Goal: Find specific page/section: Find specific page/section

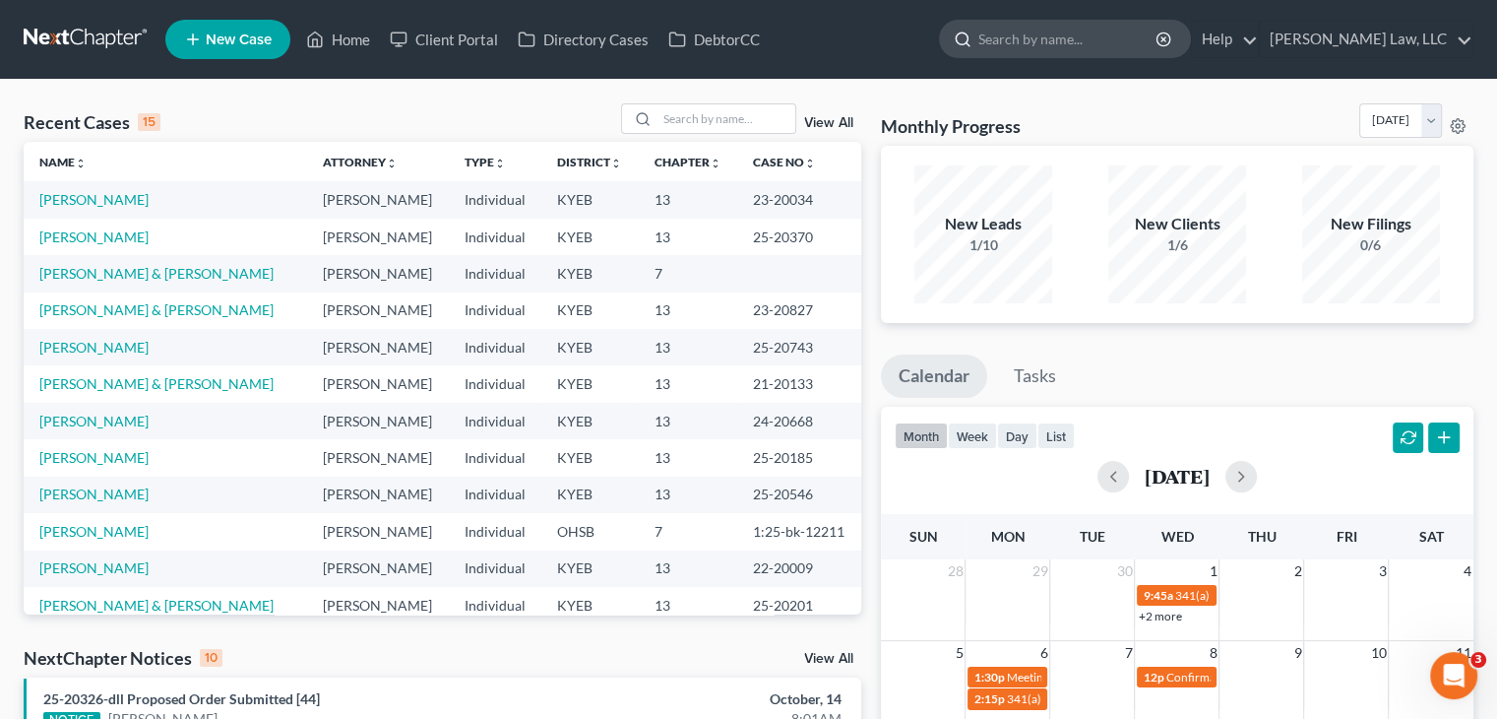
click at [1012, 48] on input "search" at bounding box center [1068, 39] width 180 height 36
type input "demoss"
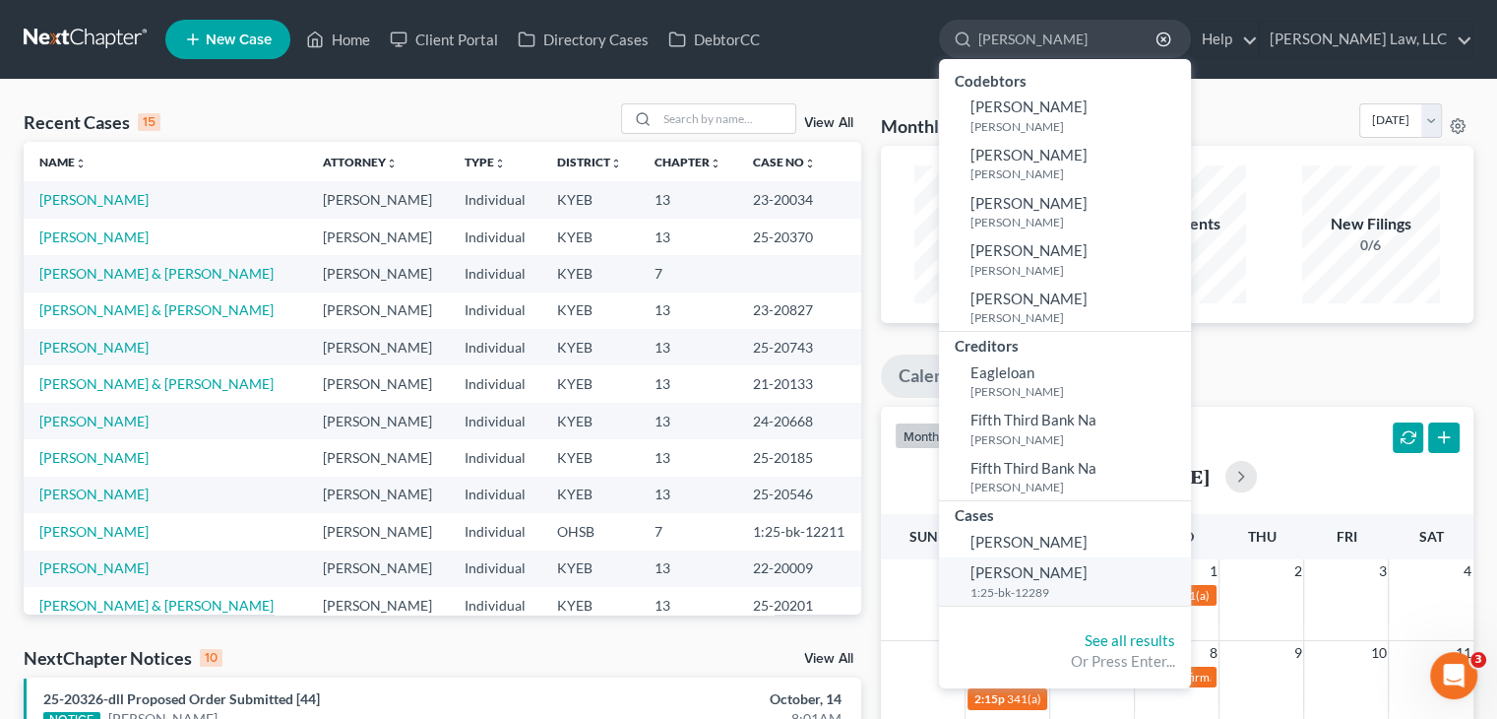
click at [1043, 568] on span "Demoss, Kellie" at bounding box center [1029, 572] width 117 height 18
click at [1020, 573] on span "Demoss, Kellie" at bounding box center [1029, 572] width 117 height 18
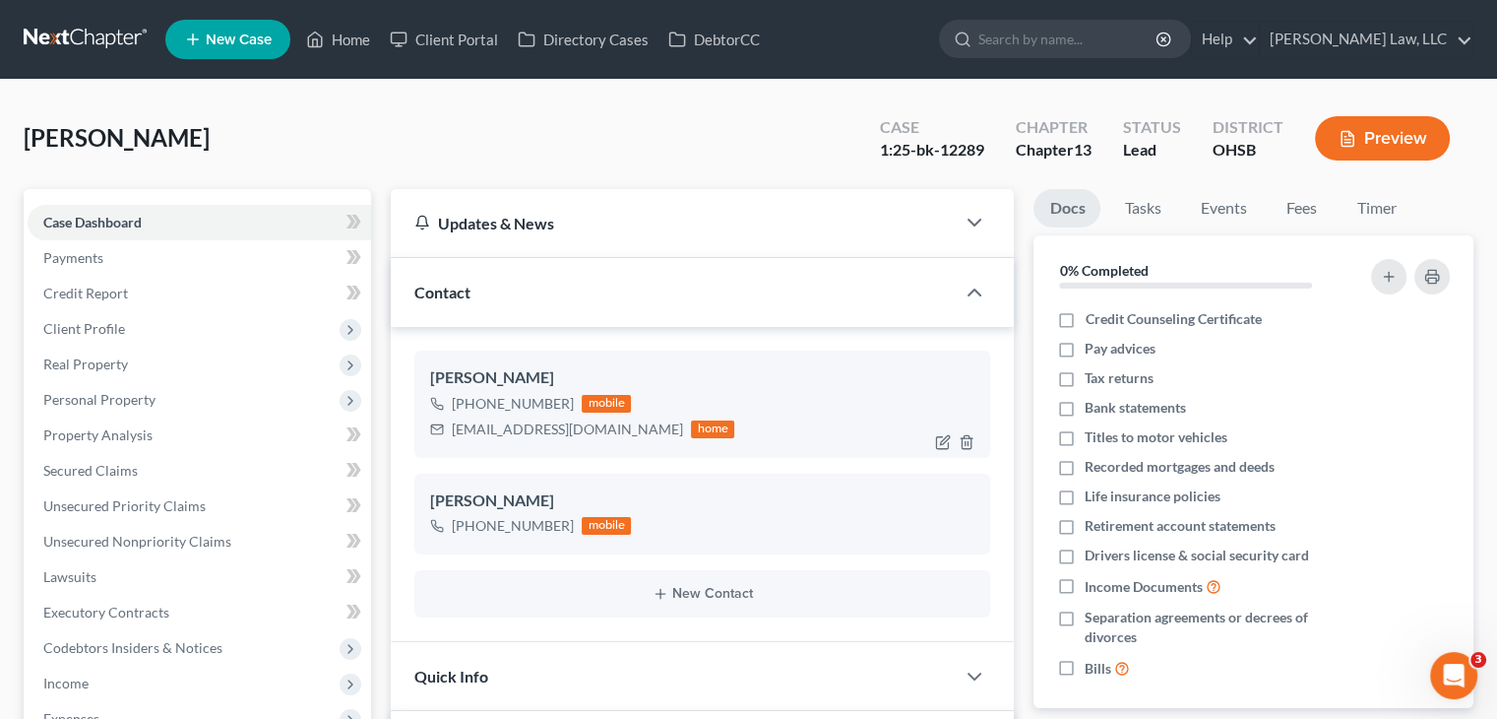
drag, startPoint x: 545, startPoint y: 401, endPoint x: 469, endPoint y: 403, distance: 76.8
click at [469, 403] on div "+1 (513) 526-4826" at bounding box center [513, 404] width 122 height 20
copy div "(513) 526-4826"
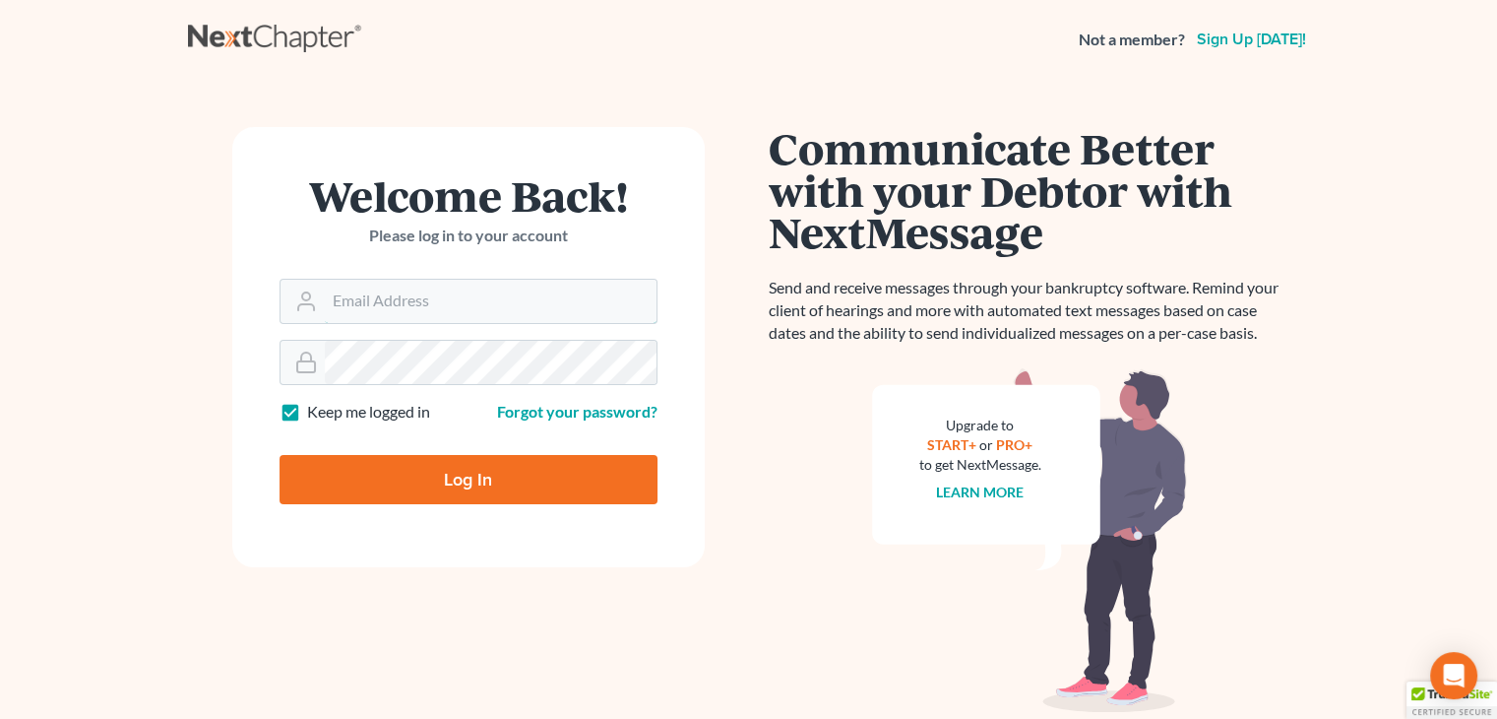
type input "david@Dlawbk.com"
click at [437, 453] on div "Log In" at bounding box center [469, 471] width 378 height 65
click at [434, 462] on input "Log In" at bounding box center [469, 479] width 378 height 49
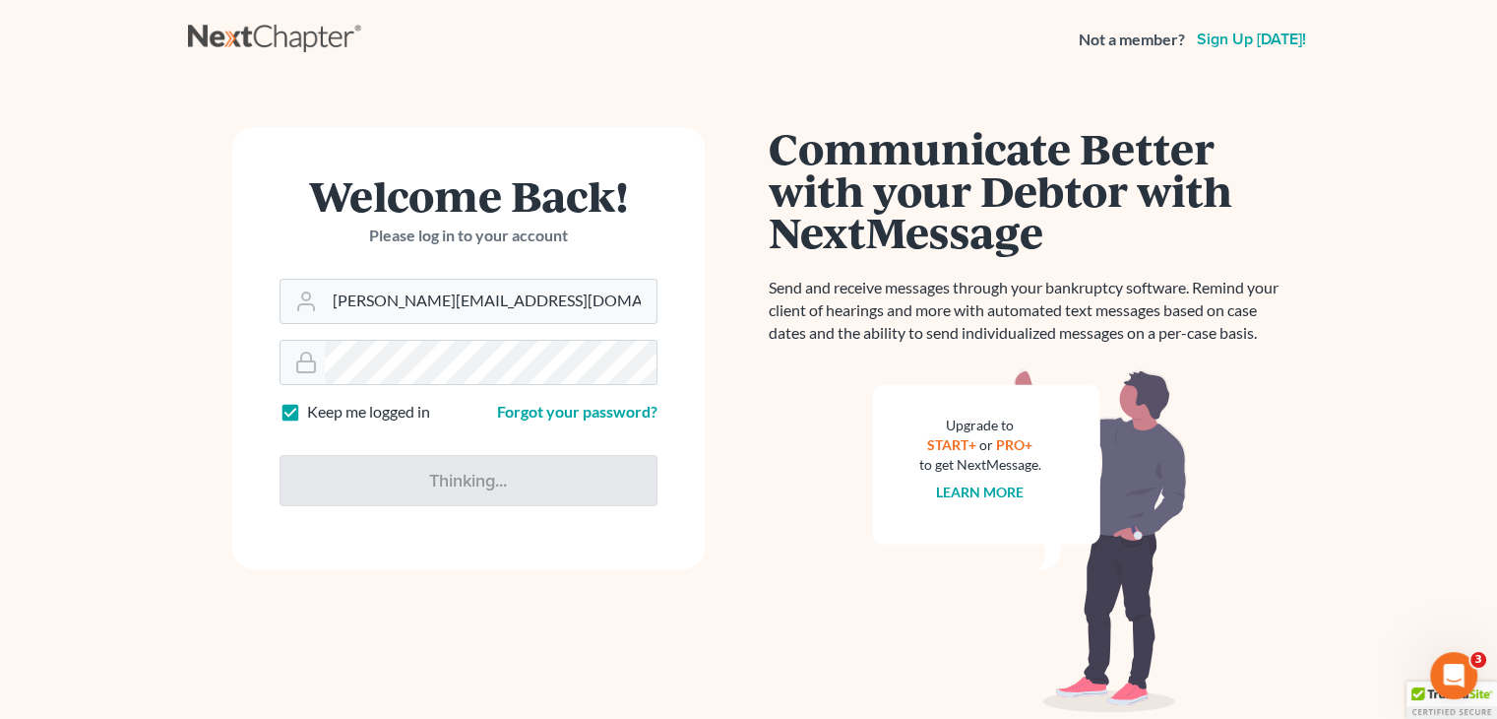
type input "Thinking..."
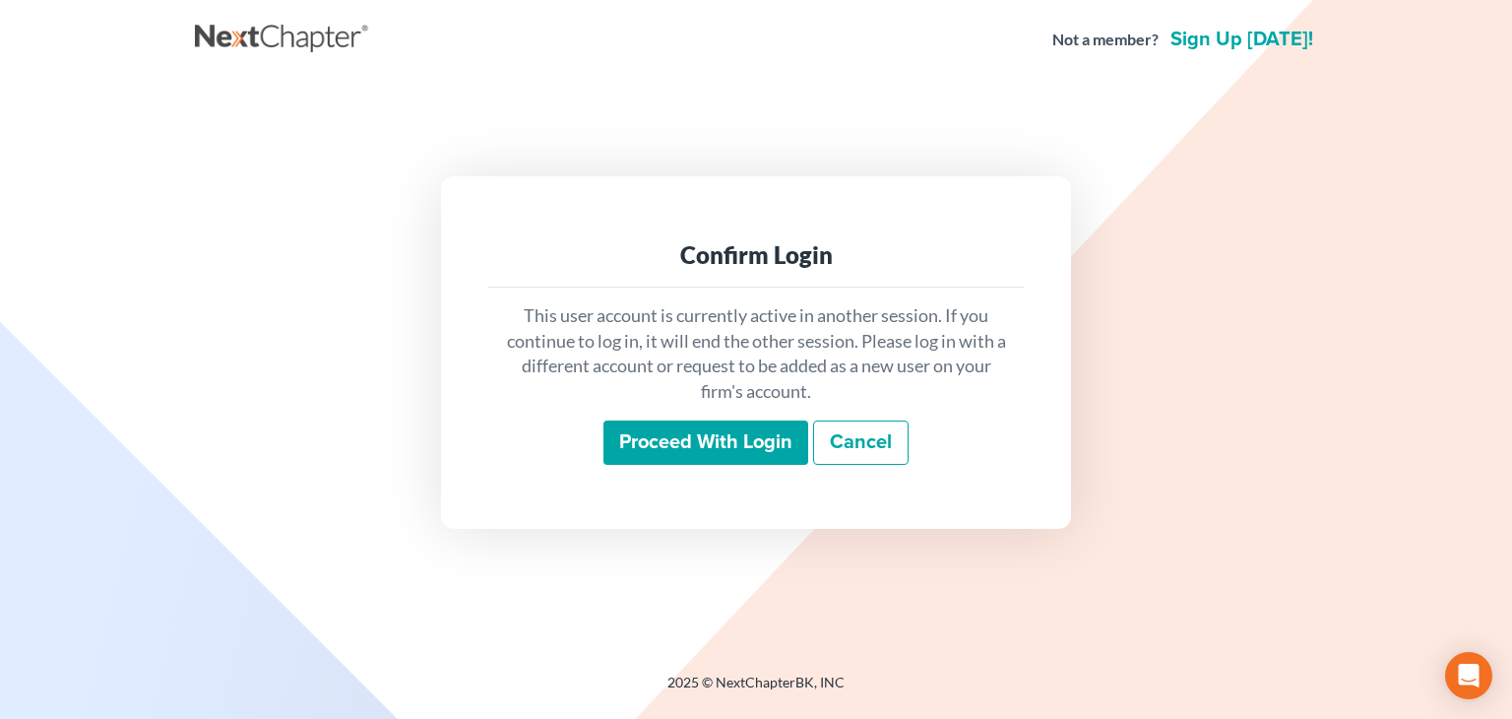
click at [677, 489] on div "Confirm Login This user account is currently active in another session. If you …" at bounding box center [756, 352] width 630 height 352
click at [678, 442] on input "Proceed with login" at bounding box center [705, 442] width 205 height 45
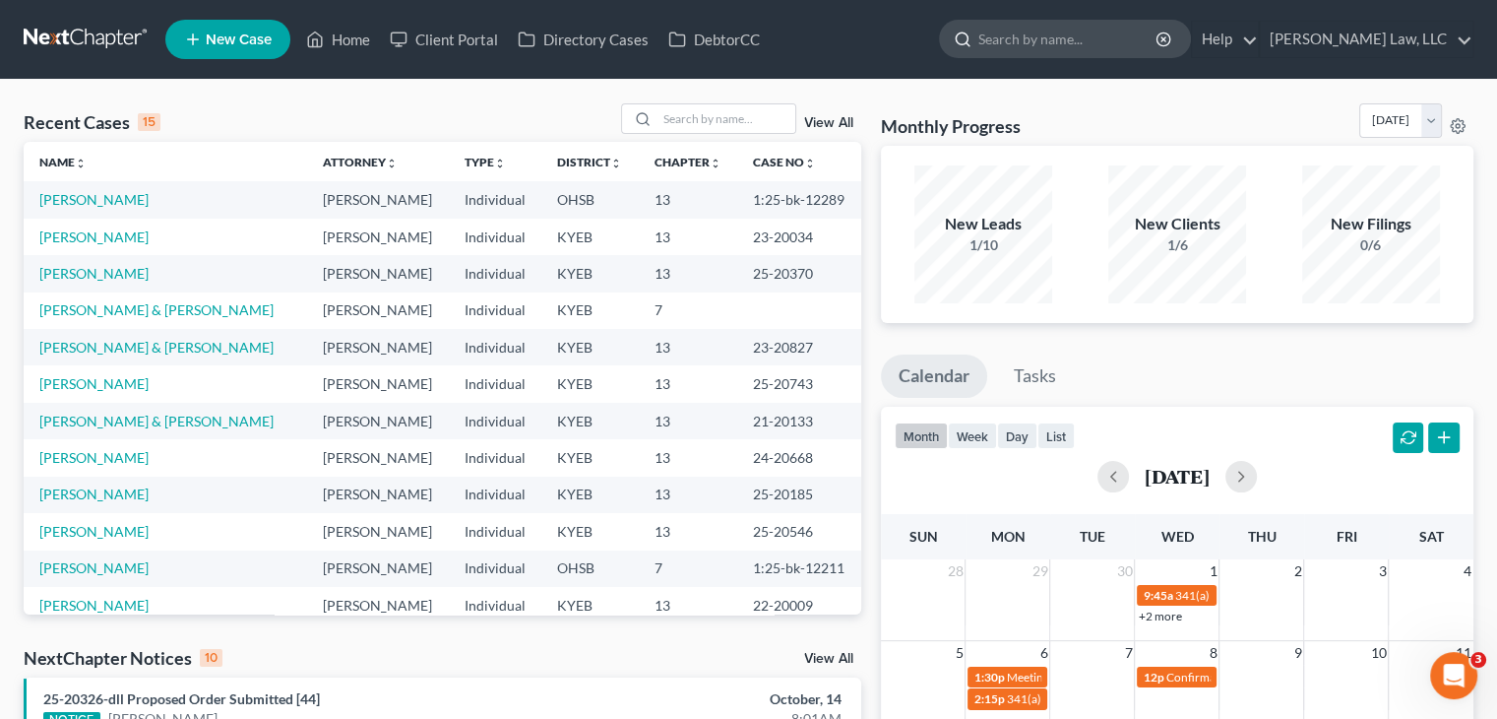
click at [1049, 54] on input "search" at bounding box center [1068, 39] width 180 height 36
click at [1049, 50] on input "search" at bounding box center [1068, 39] width 180 height 36
type input ","
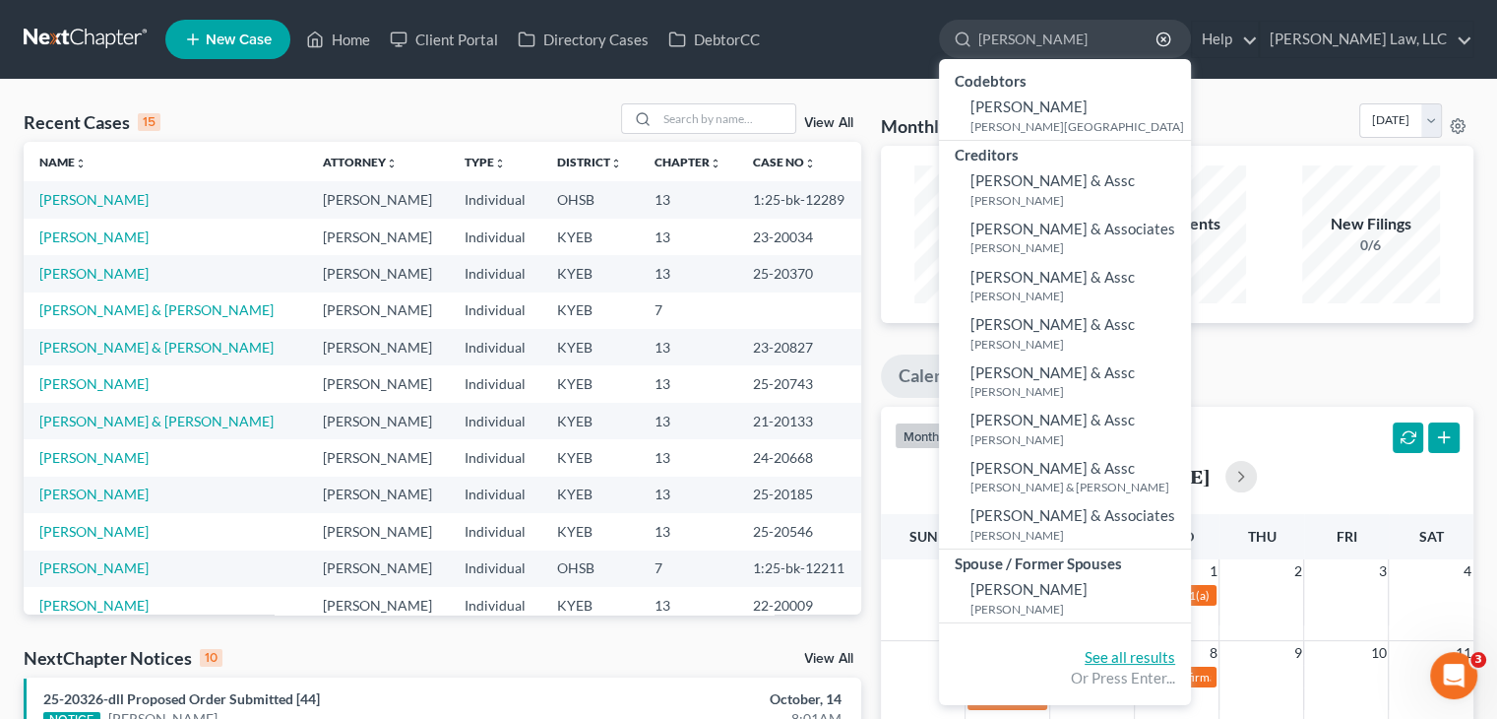
type input "mead"
click at [1118, 658] on link "See all results" at bounding box center [1130, 657] width 91 height 18
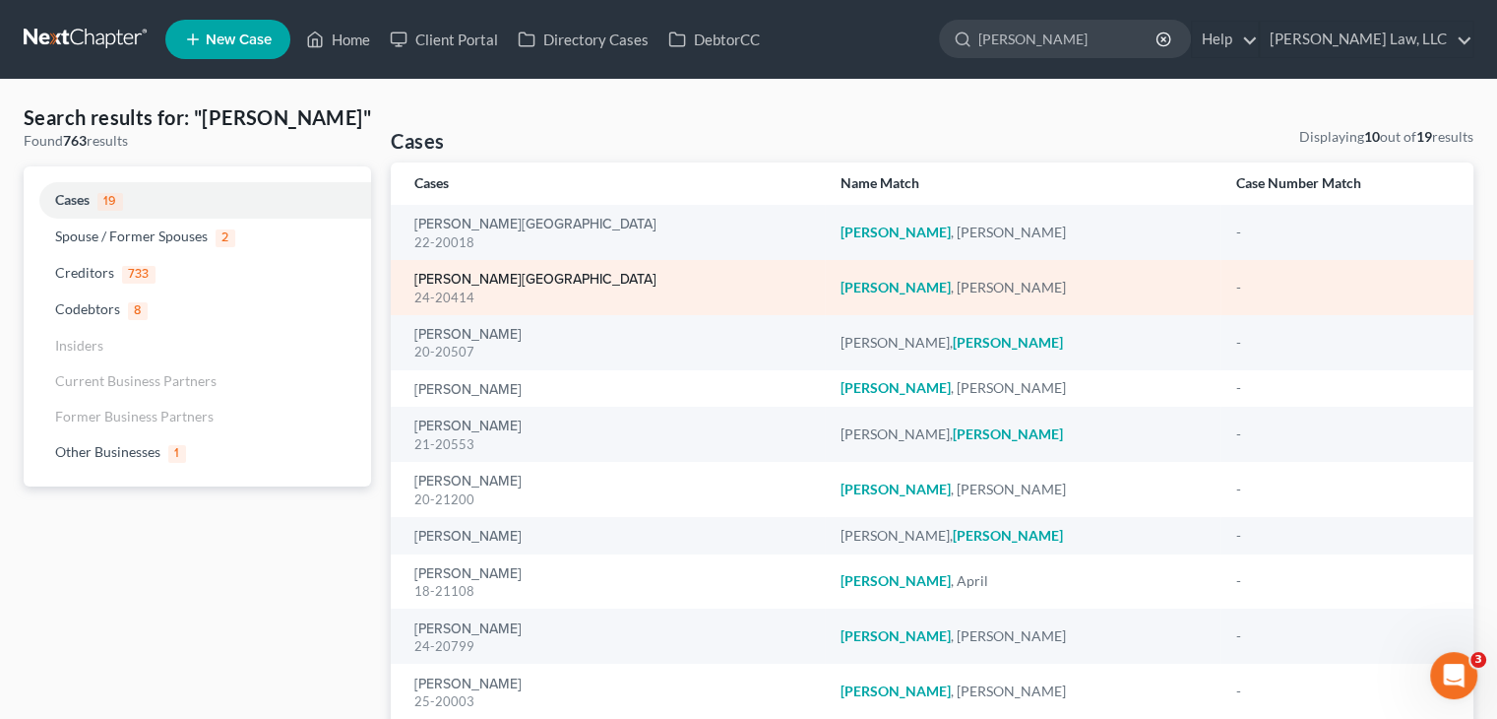
click at [484, 279] on link "[PERSON_NAME][GEOGRAPHIC_DATA]" at bounding box center [535, 280] width 242 height 14
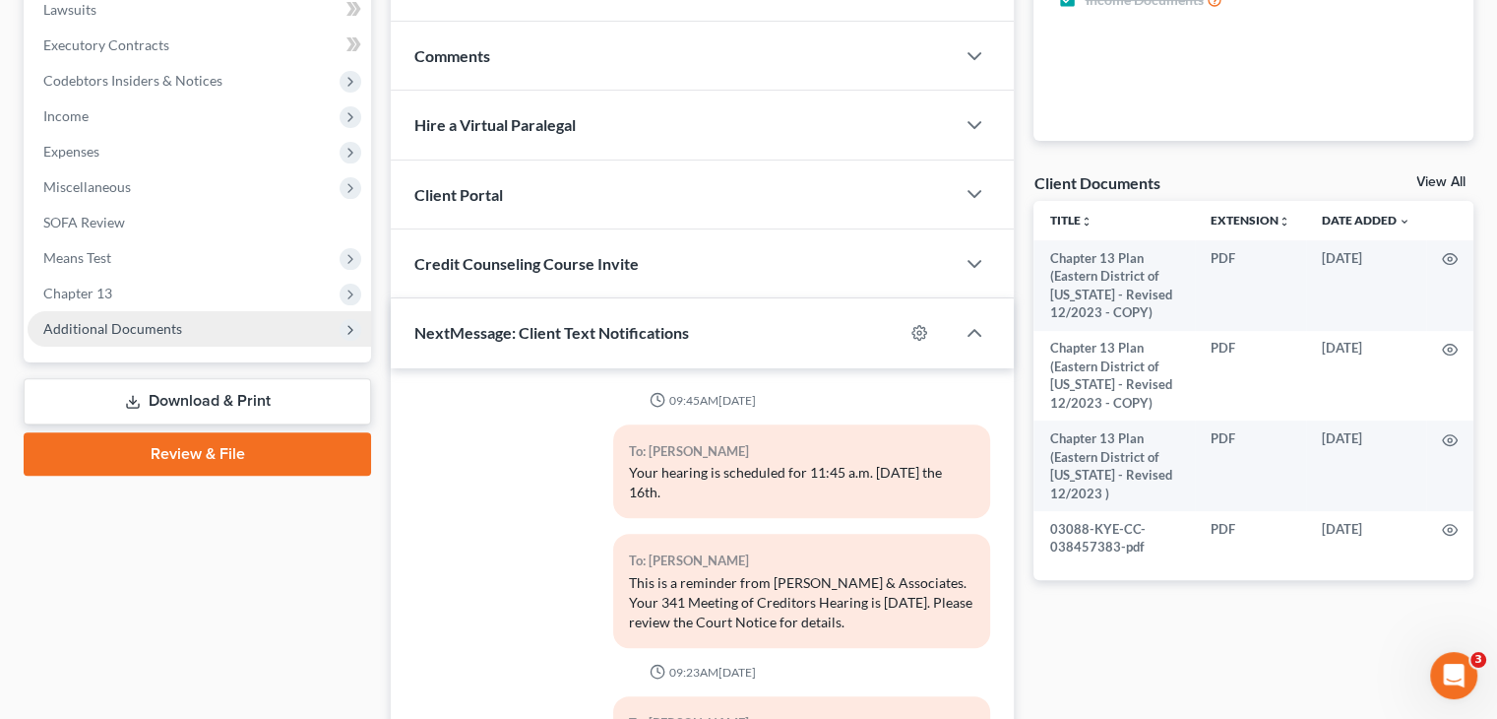
scroll to position [378, 0]
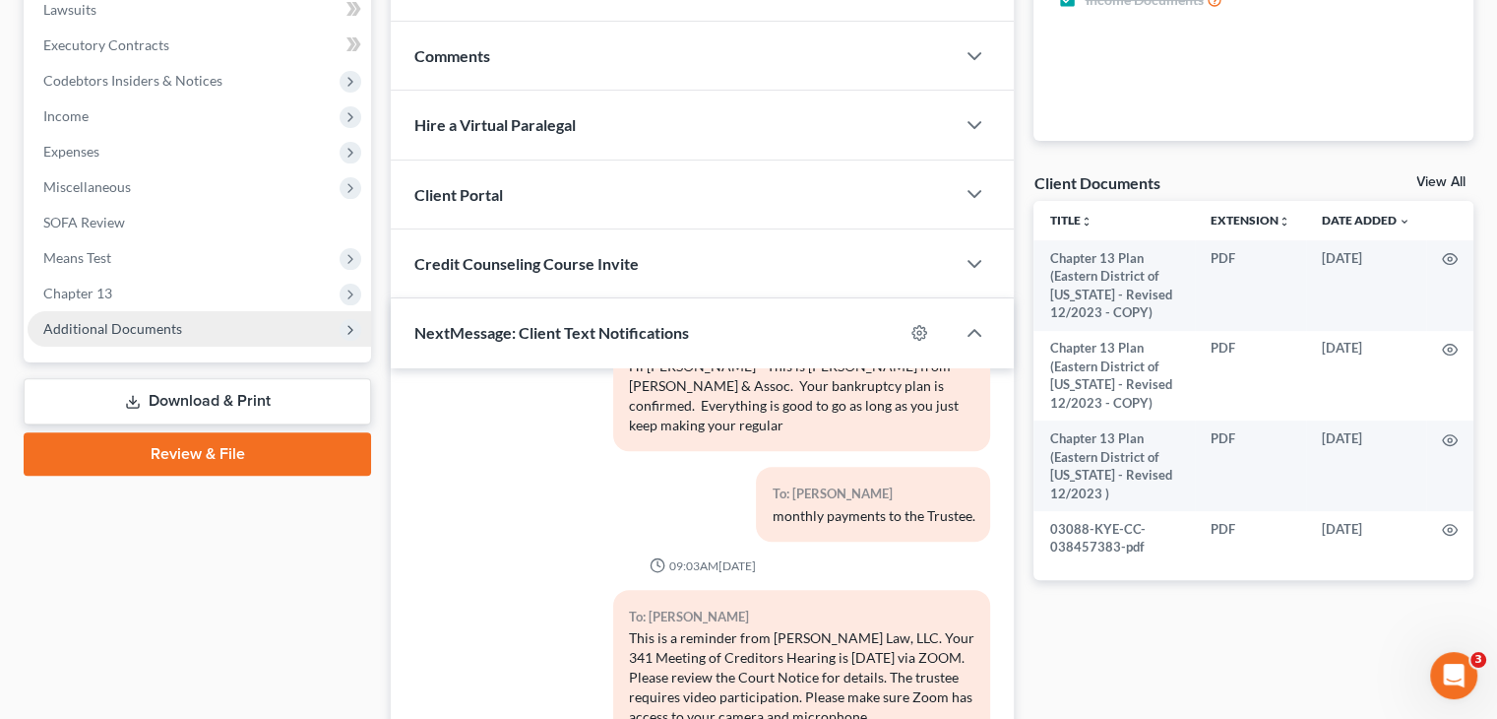
click at [140, 335] on span "Additional Documents" at bounding box center [112, 328] width 139 height 17
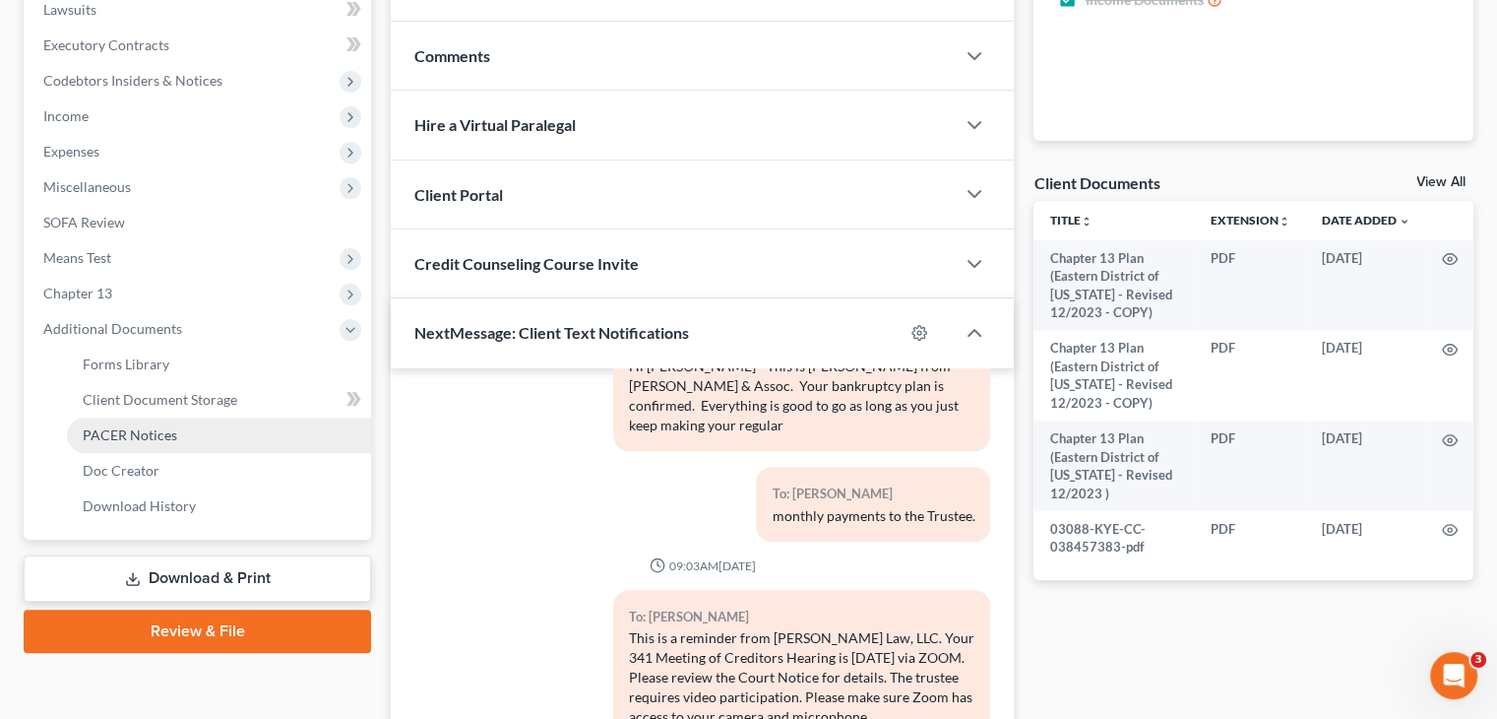
click at [126, 430] on span "PACER Notices" at bounding box center [130, 434] width 94 height 17
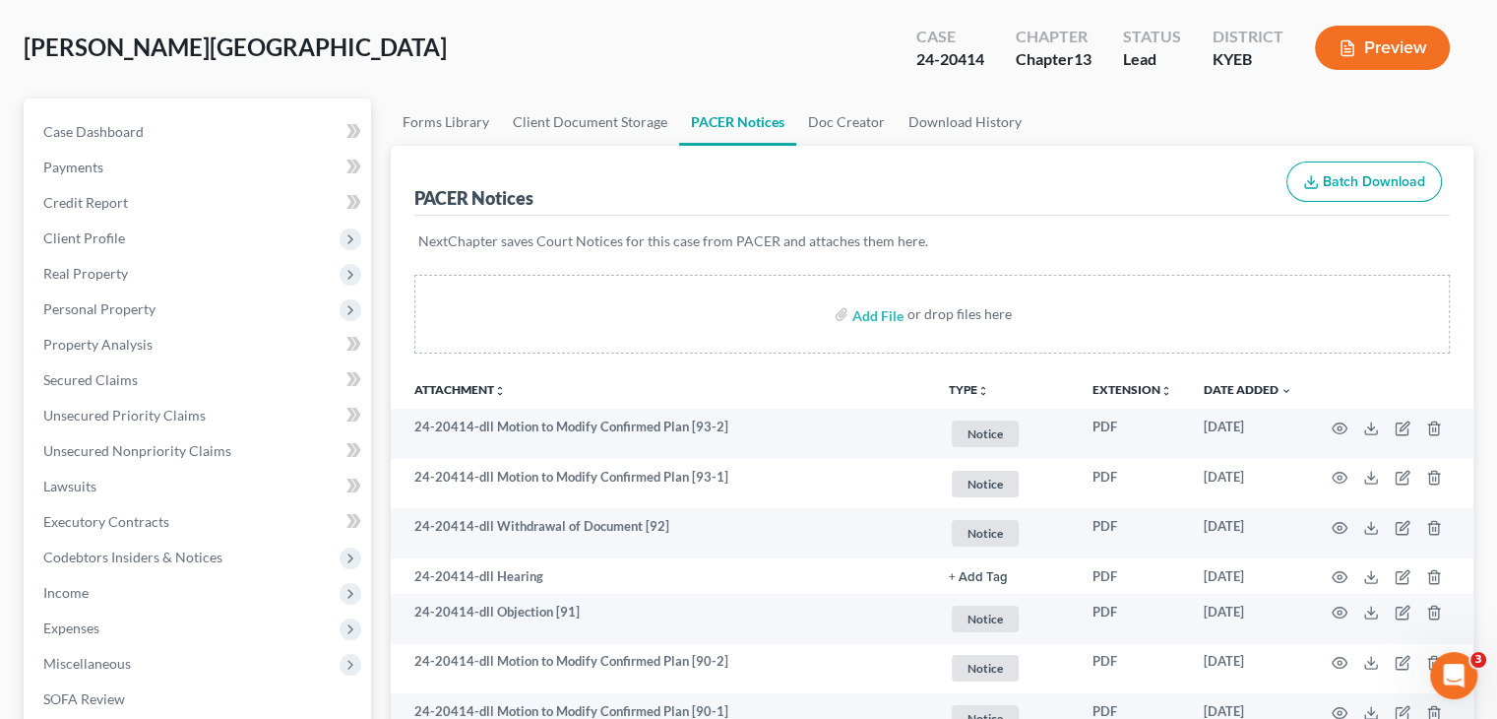
scroll to position [187, 0]
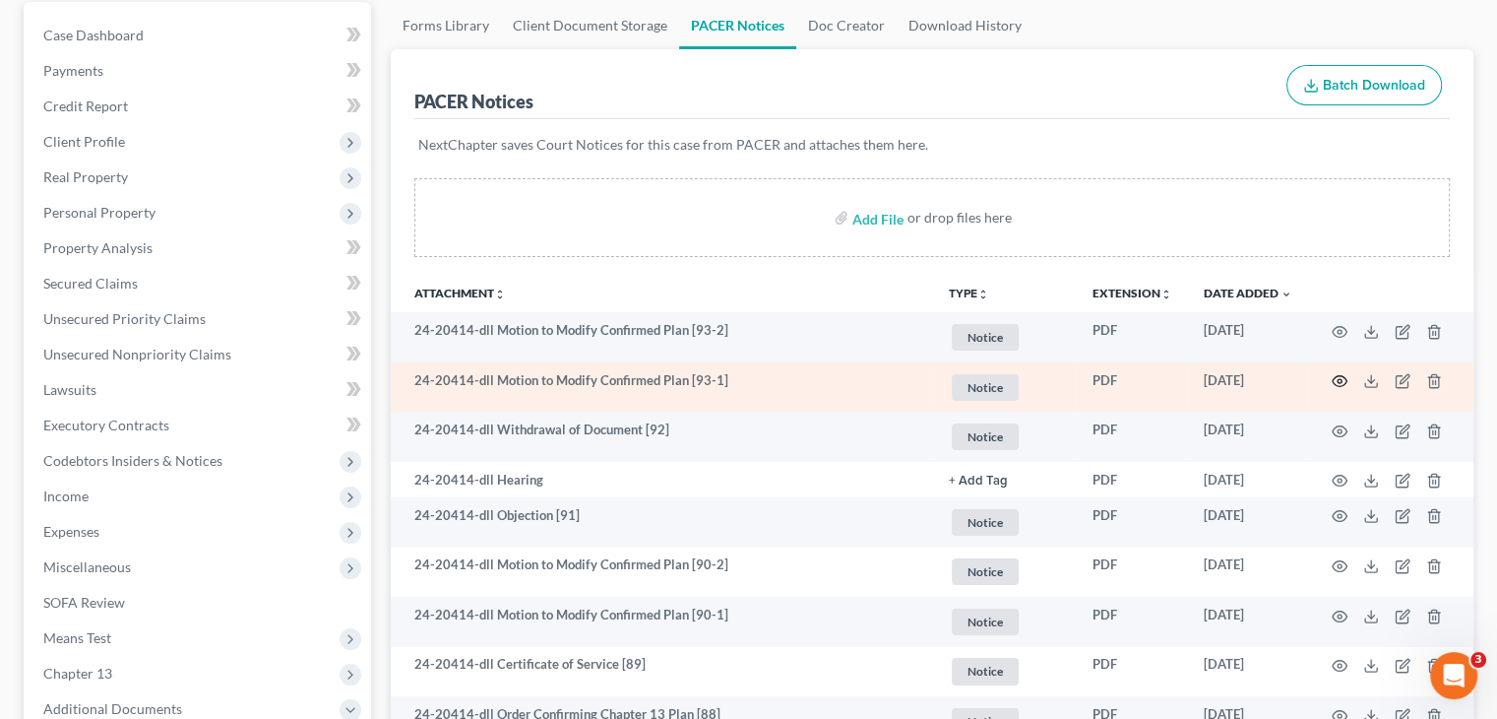
click at [1335, 379] on icon "button" at bounding box center [1340, 381] width 16 height 16
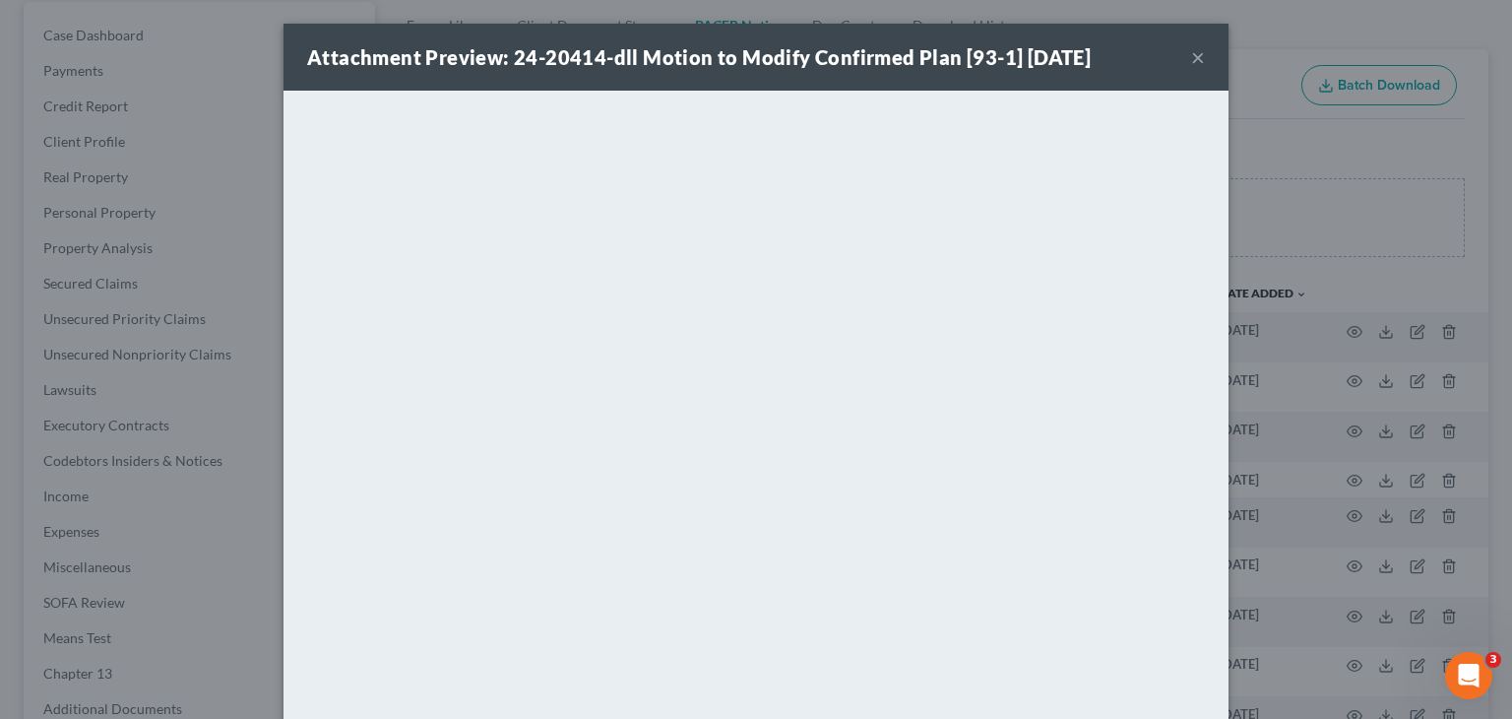
click at [1191, 61] on button "×" at bounding box center [1198, 57] width 14 height 24
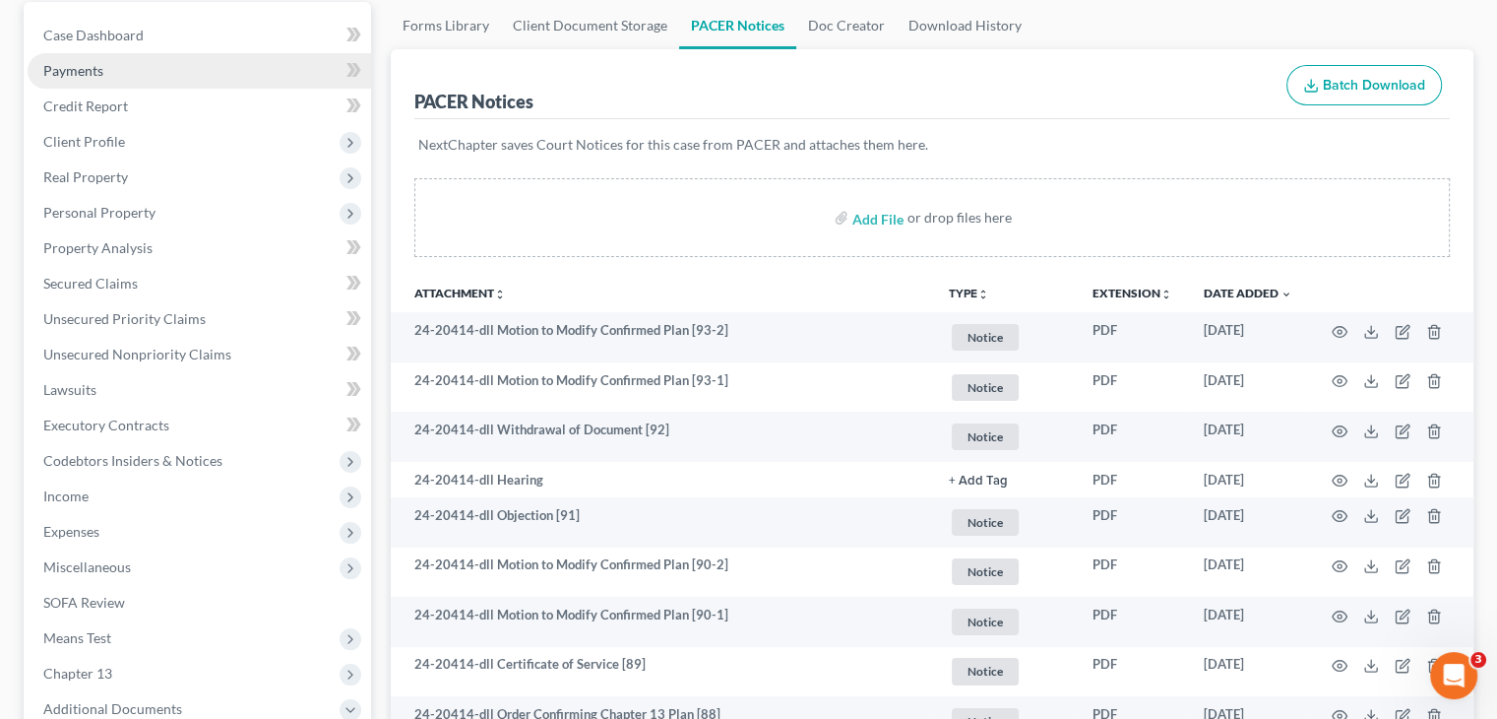
scroll to position [0, 0]
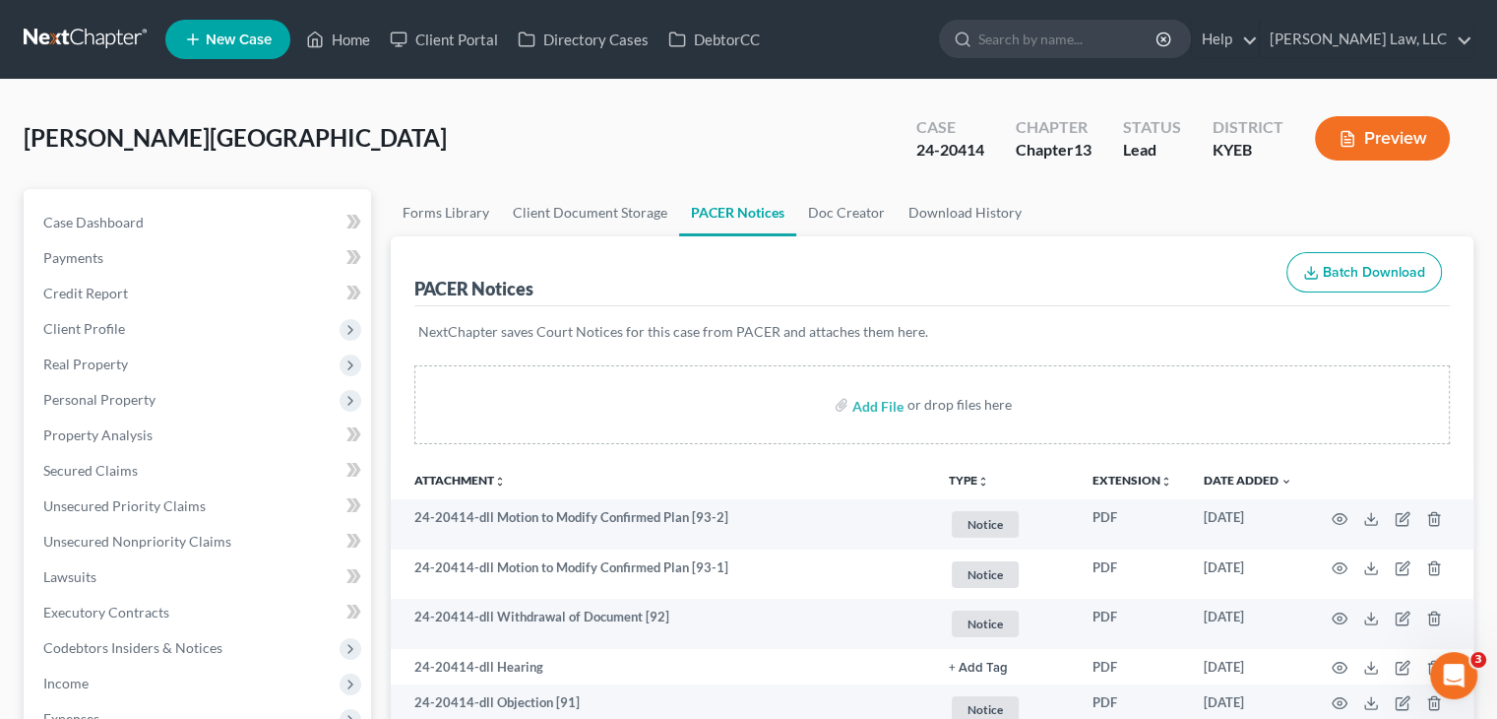
click at [106, 52] on link at bounding box center [87, 39] width 126 height 35
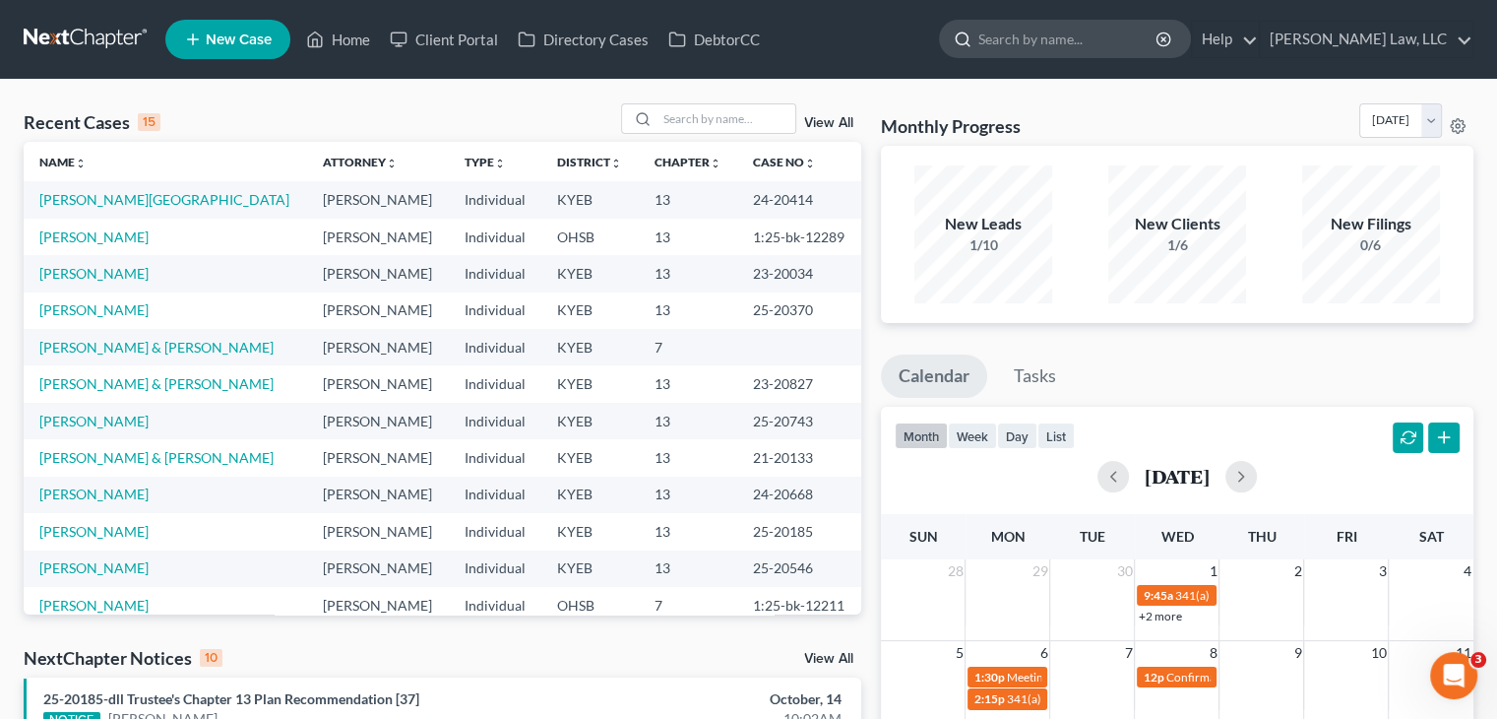
click at [989, 20] on div at bounding box center [1065, 39] width 252 height 38
click at [1029, 62] on ul "New Case Home Client Portal Directory Cases DebtorCC - No Result - See all resu…" at bounding box center [819, 39] width 1308 height 51
click at [1030, 50] on input "search" at bounding box center [1068, 39] width 180 height 36
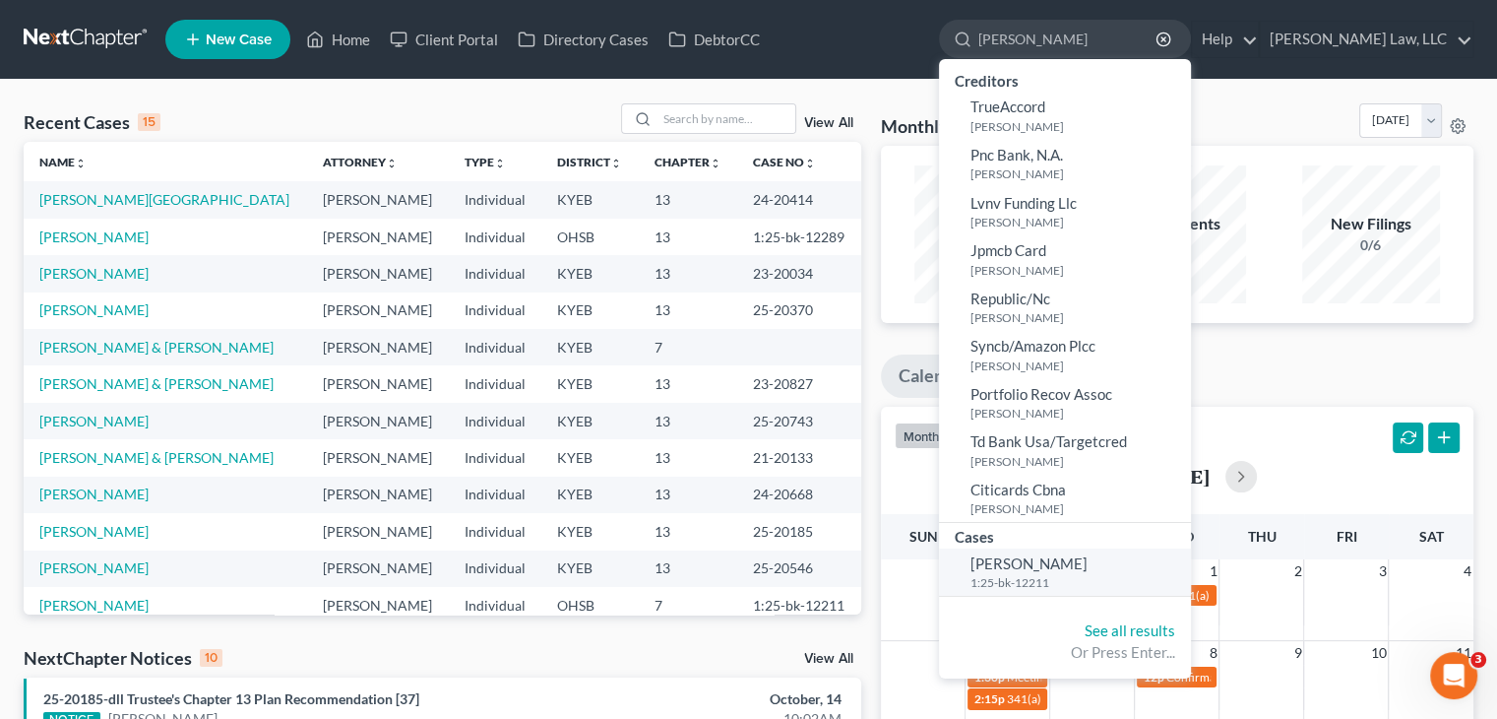
type input "[PERSON_NAME]"
click at [1016, 551] on link "[PERSON_NAME] 1:25-bk-12211" at bounding box center [1065, 572] width 252 height 48
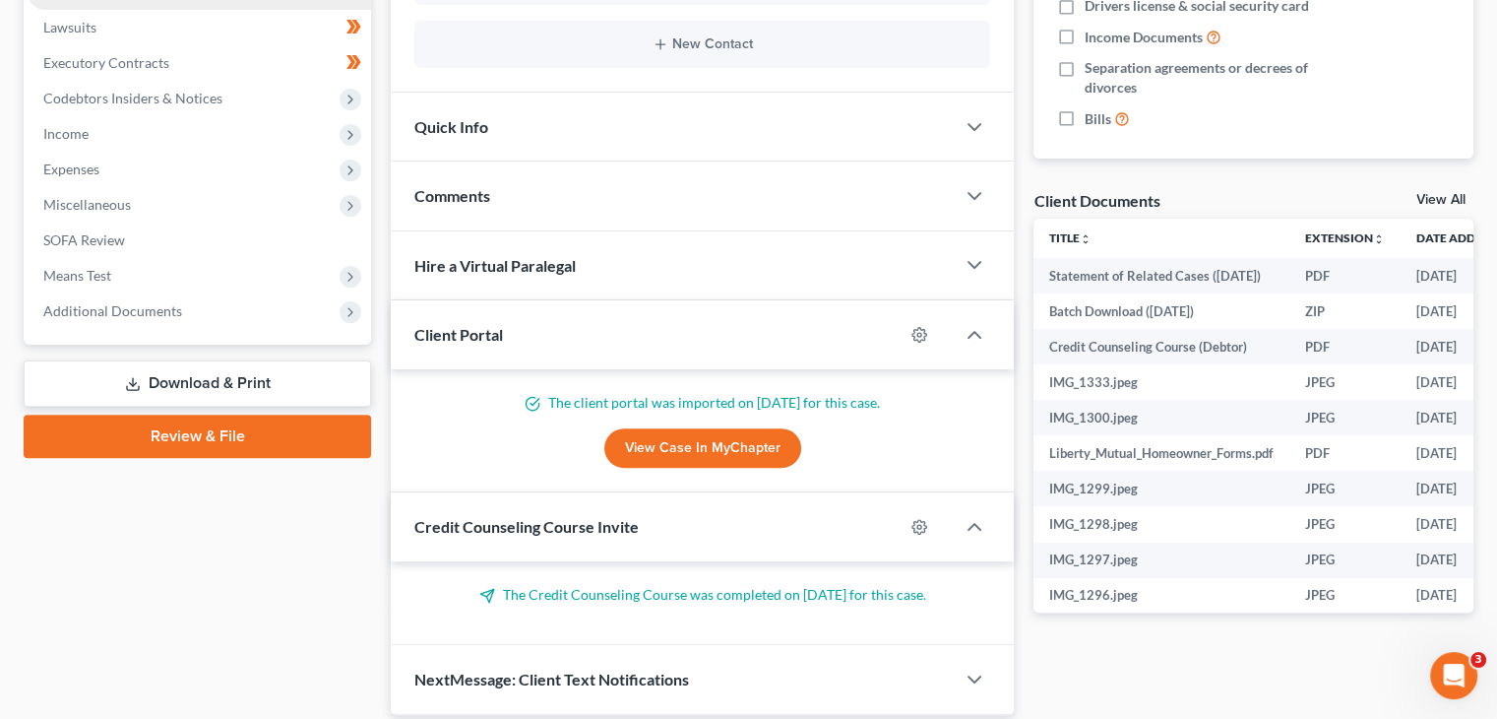
scroll to position [577, 0]
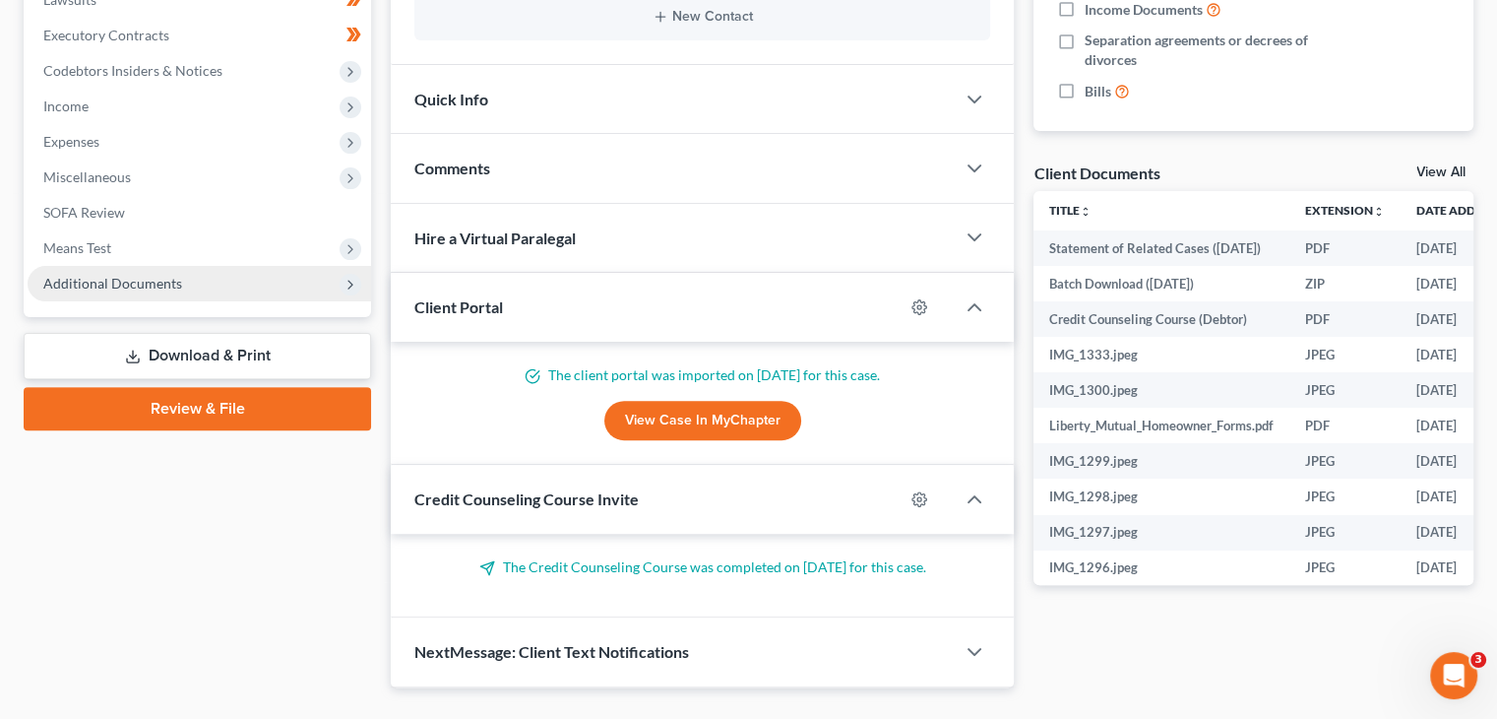
click at [177, 283] on span "Additional Documents" at bounding box center [112, 283] width 139 height 17
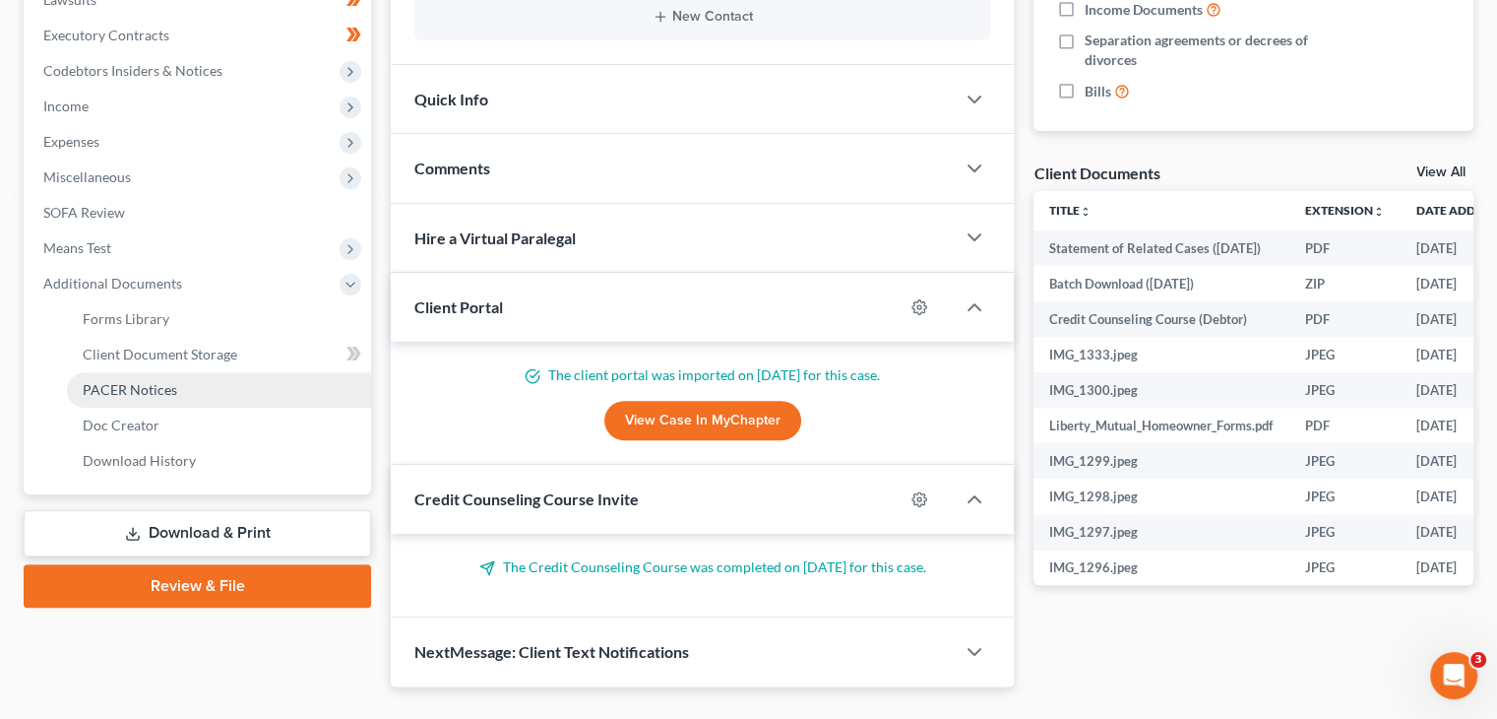
click at [130, 387] on span "PACER Notices" at bounding box center [130, 389] width 94 height 17
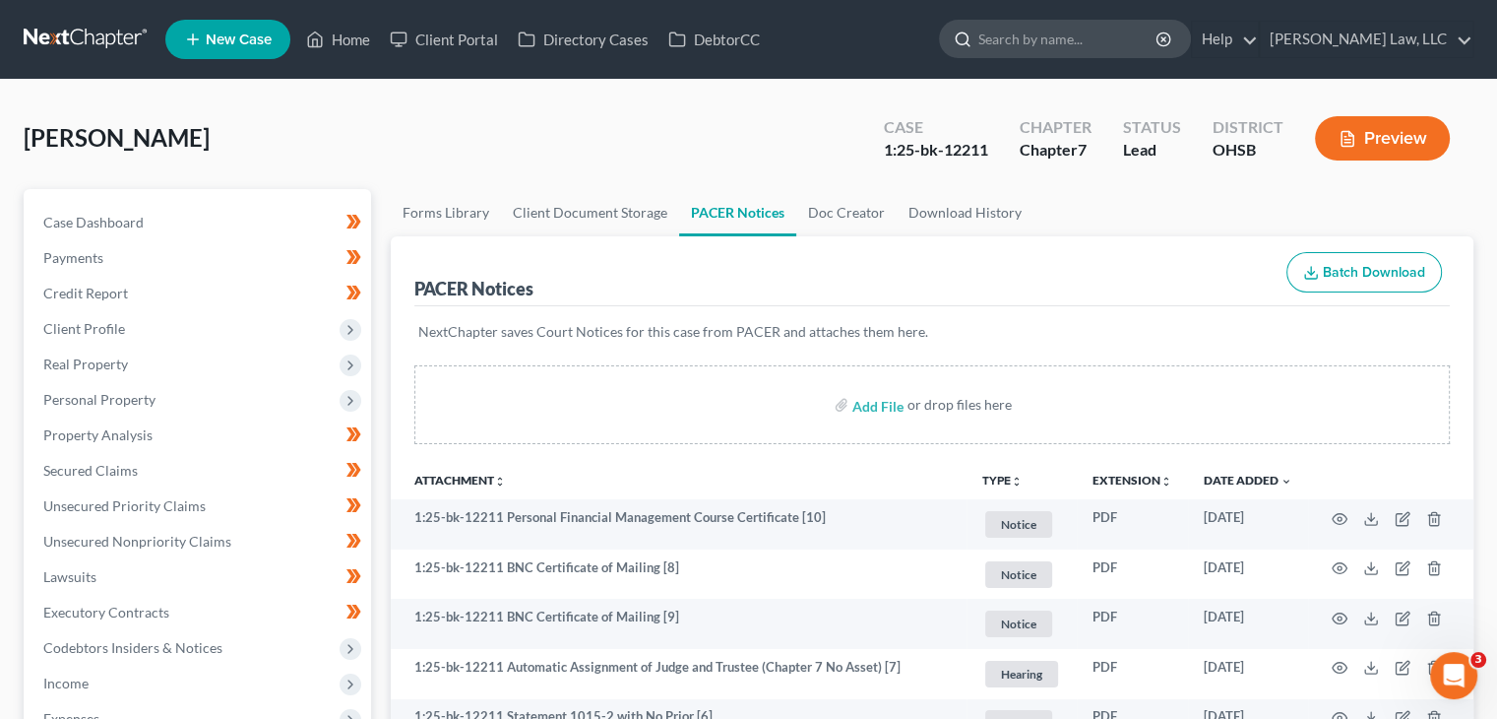
click at [1000, 40] on input "search" at bounding box center [1068, 39] width 180 height 36
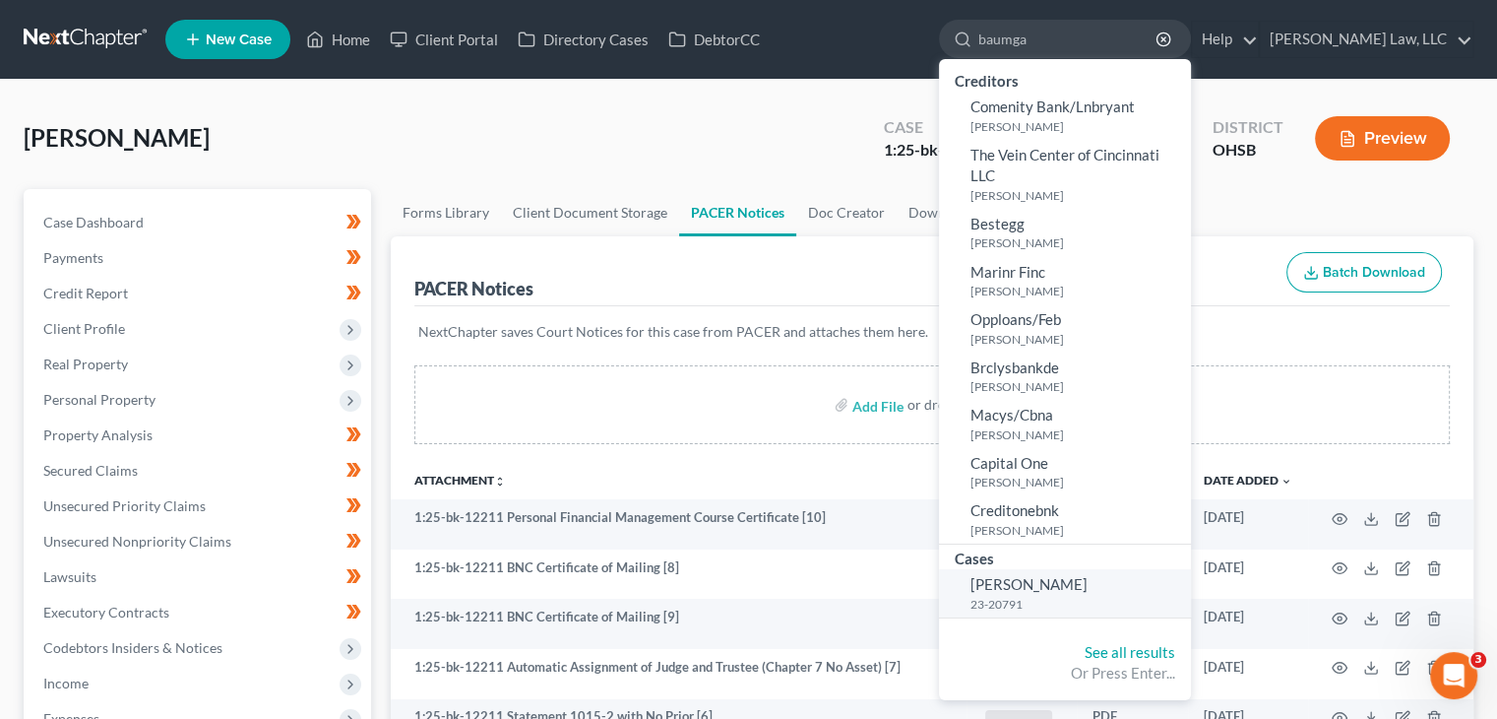
type input "baumga"
click at [1046, 572] on link "[PERSON_NAME] 23-20791" at bounding box center [1065, 593] width 252 height 48
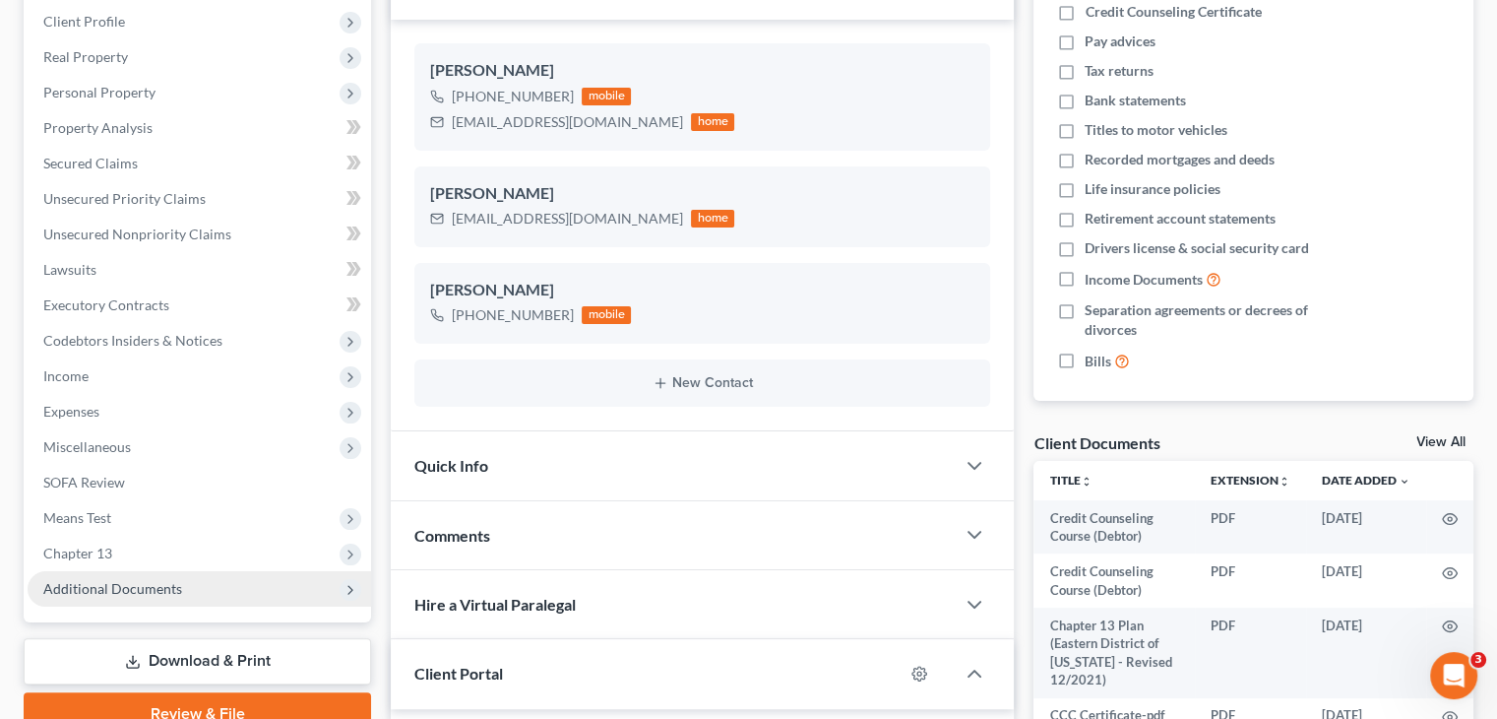
click at [169, 601] on span "Additional Documents" at bounding box center [200, 588] width 344 height 35
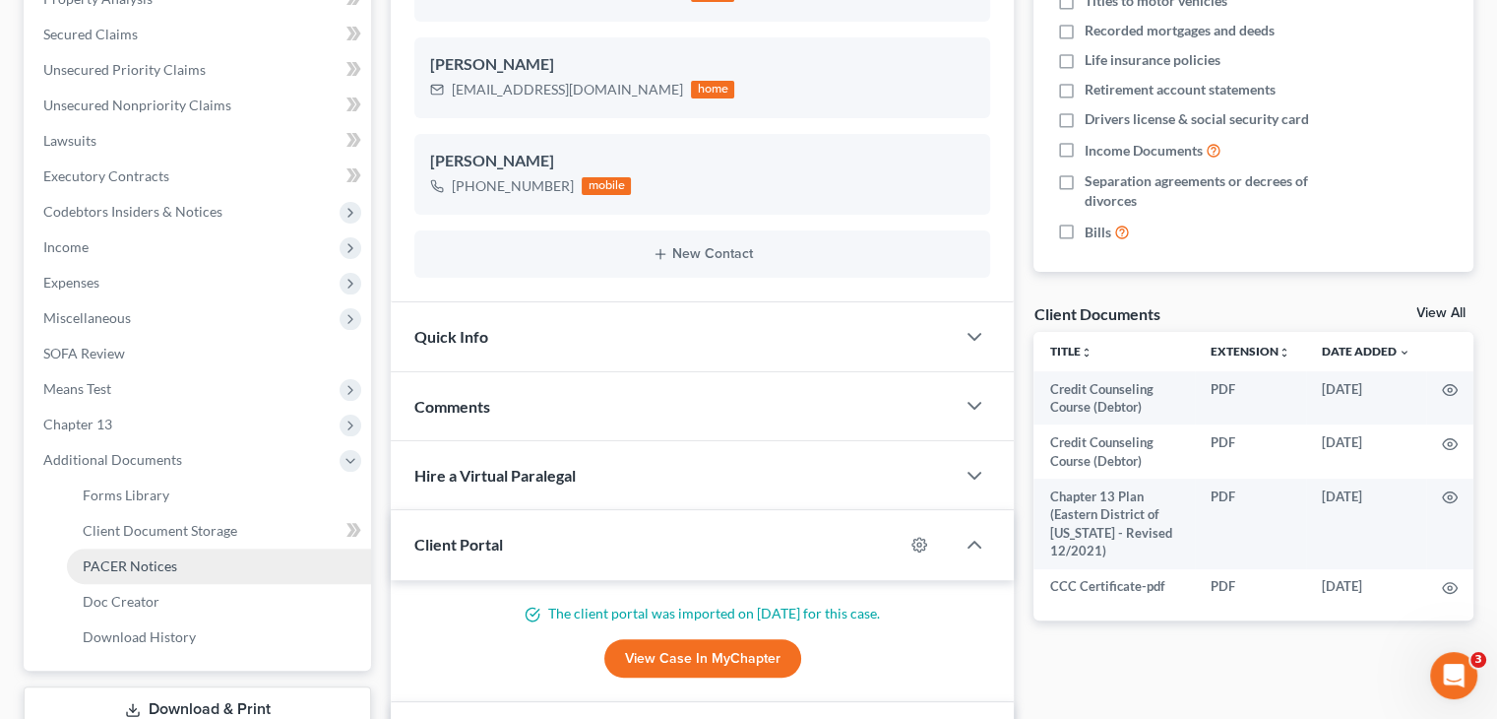
click at [157, 552] on link "PACER Notices" at bounding box center [219, 565] width 304 height 35
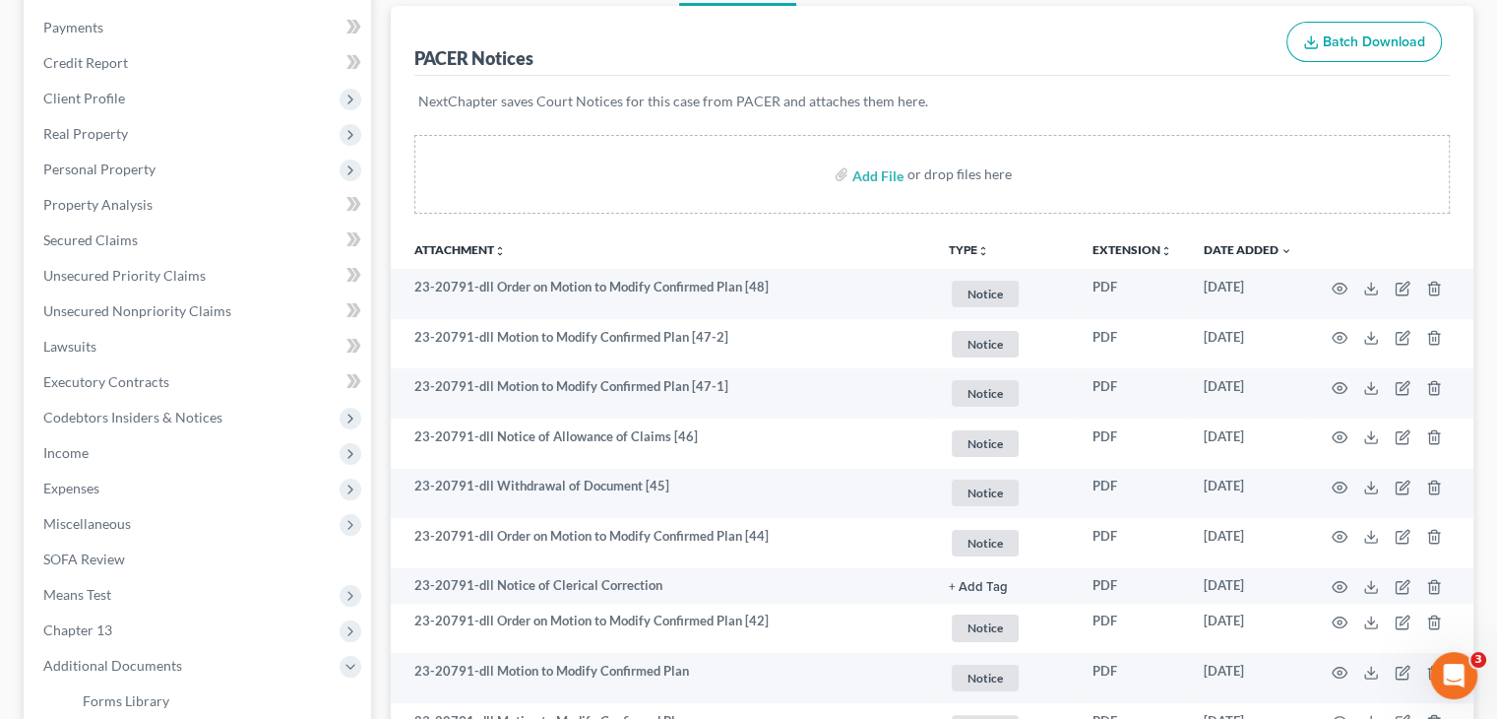
scroll to position [283, 0]
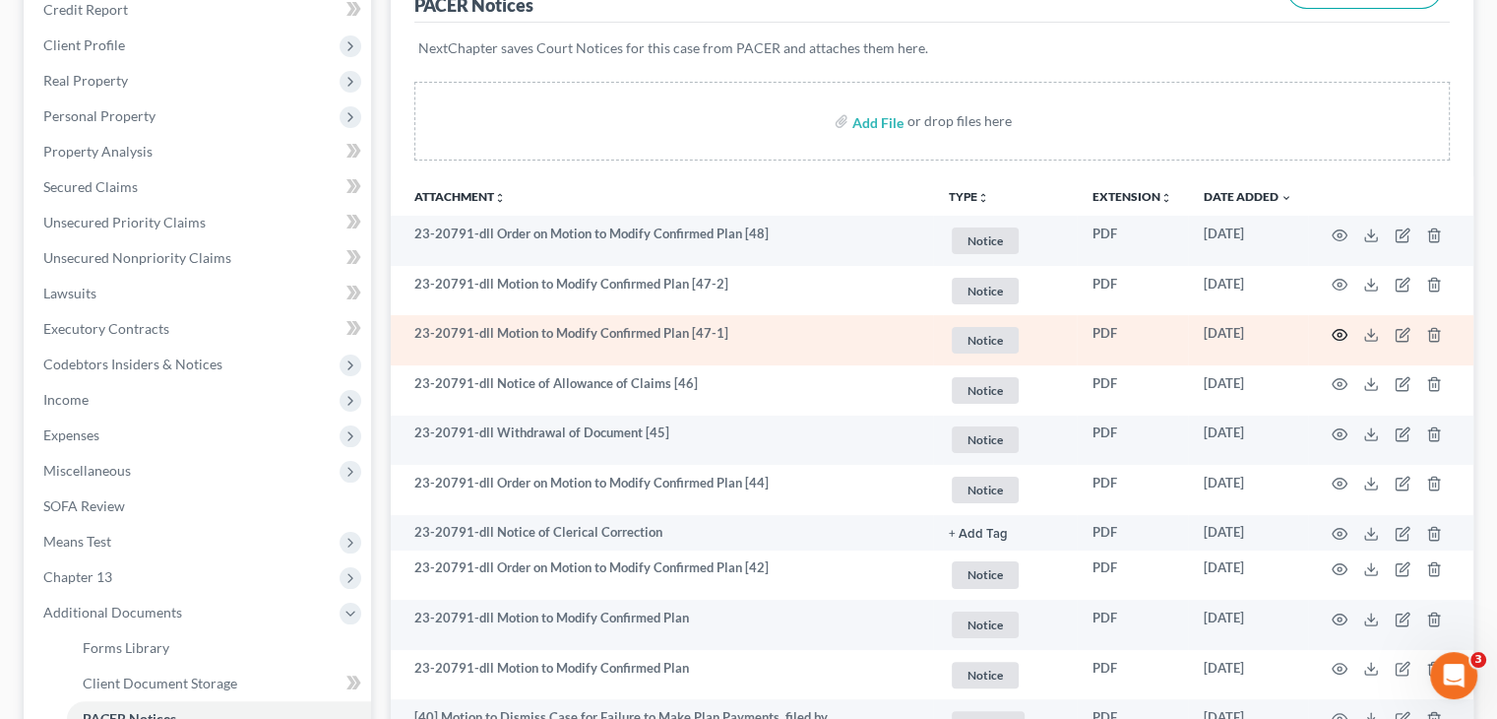
click at [1338, 330] on icon "button" at bounding box center [1340, 335] width 15 height 11
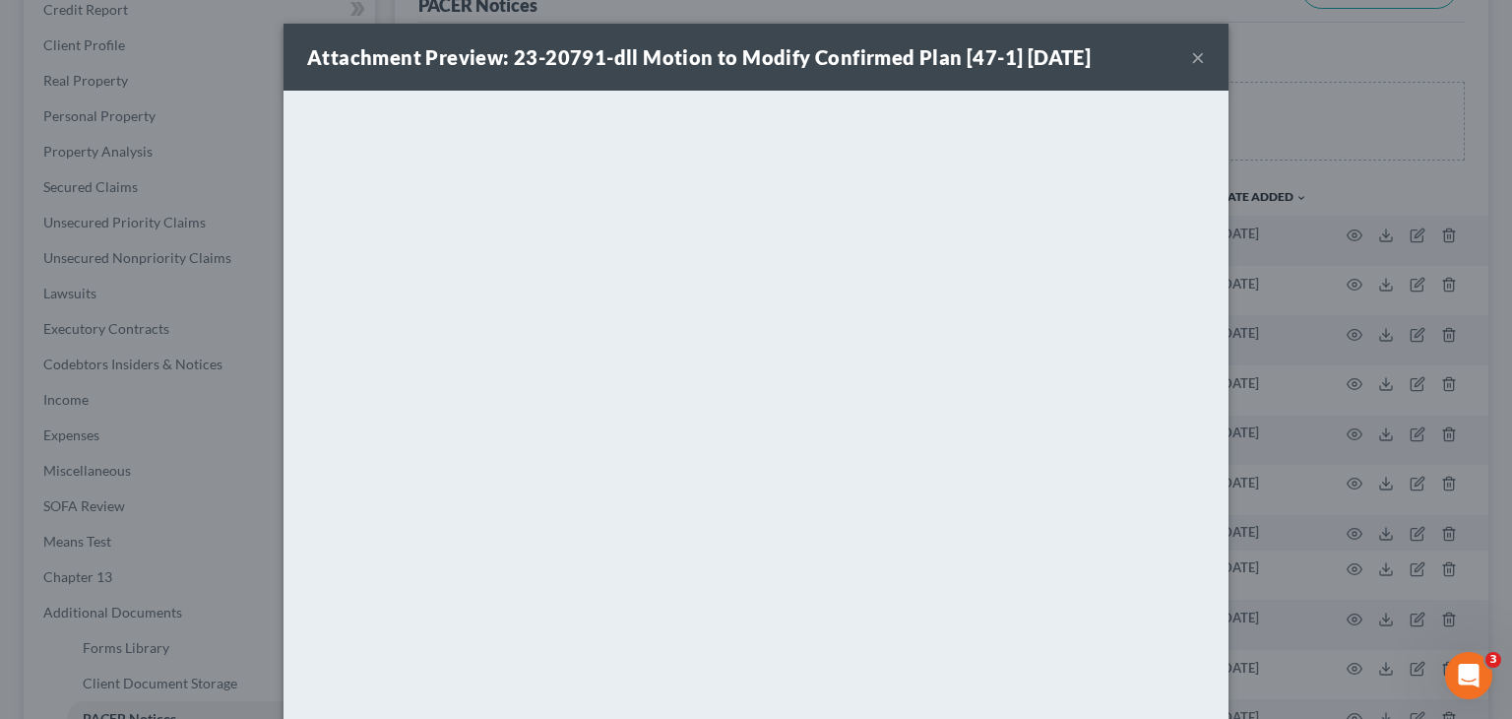
click at [1191, 52] on button "×" at bounding box center [1198, 57] width 14 height 24
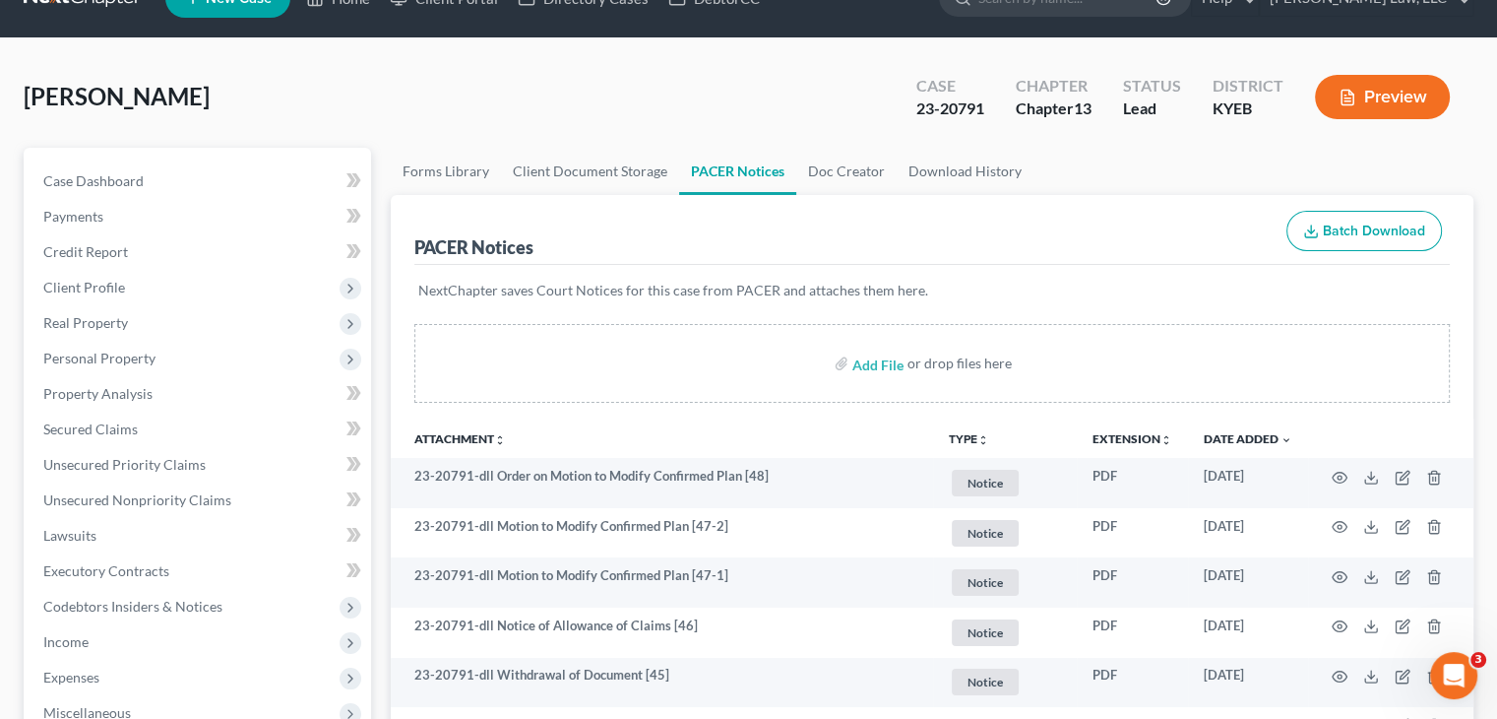
scroll to position [0, 0]
